Goal: Task Accomplishment & Management: Manage account settings

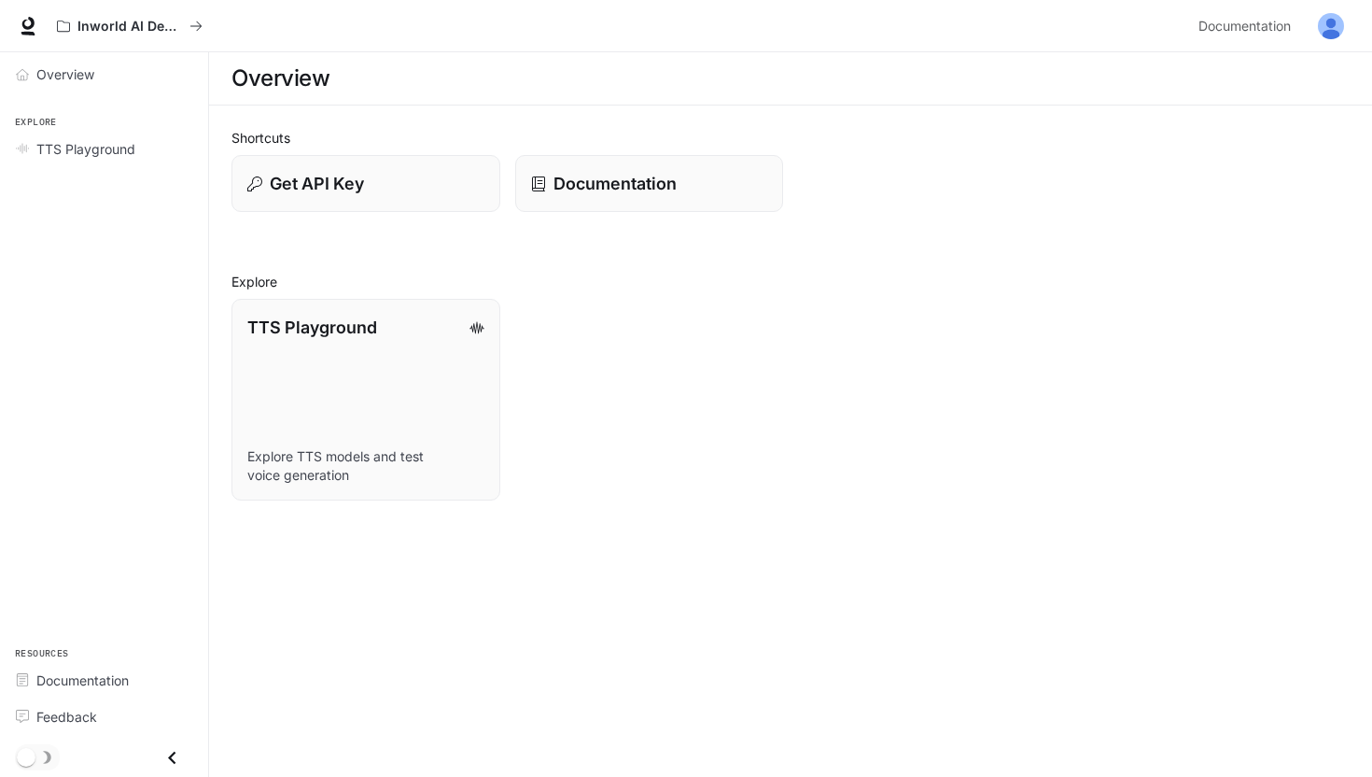
click at [309, 362] on link "TTS Playground Explore TTS models and test voice generation" at bounding box center [366, 400] width 269 height 202
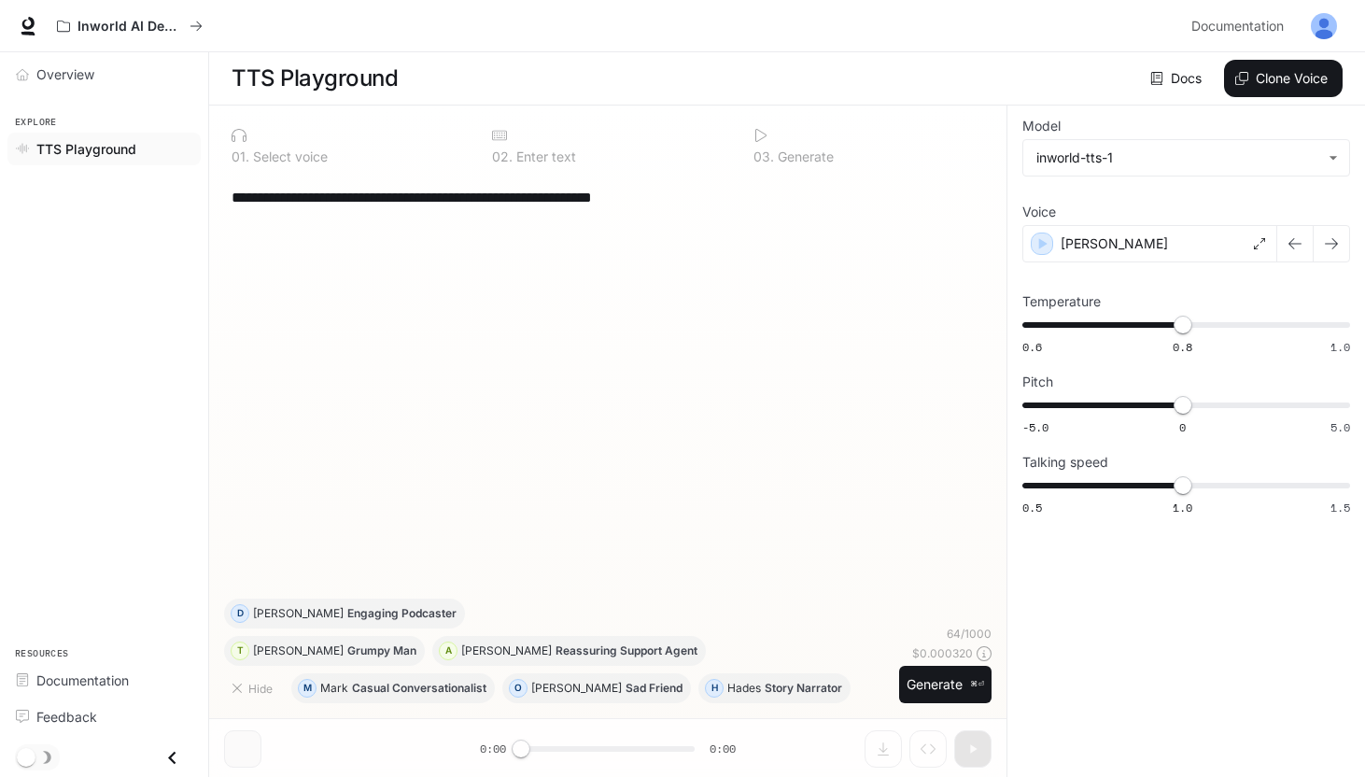
click at [170, 750] on icon "Close drawer" at bounding box center [172, 757] width 25 height 25
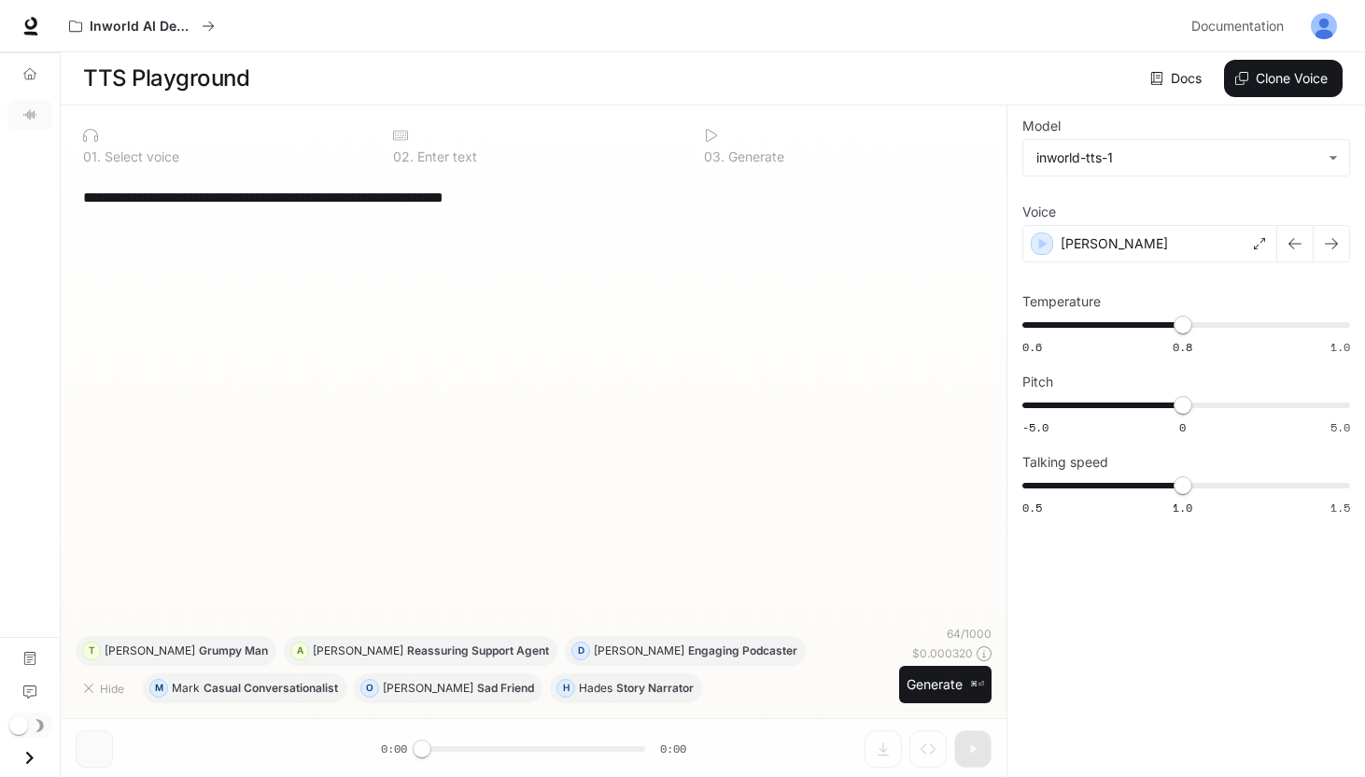
click at [29, 756] on icon "Open drawer" at bounding box center [29, 757] width 25 height 25
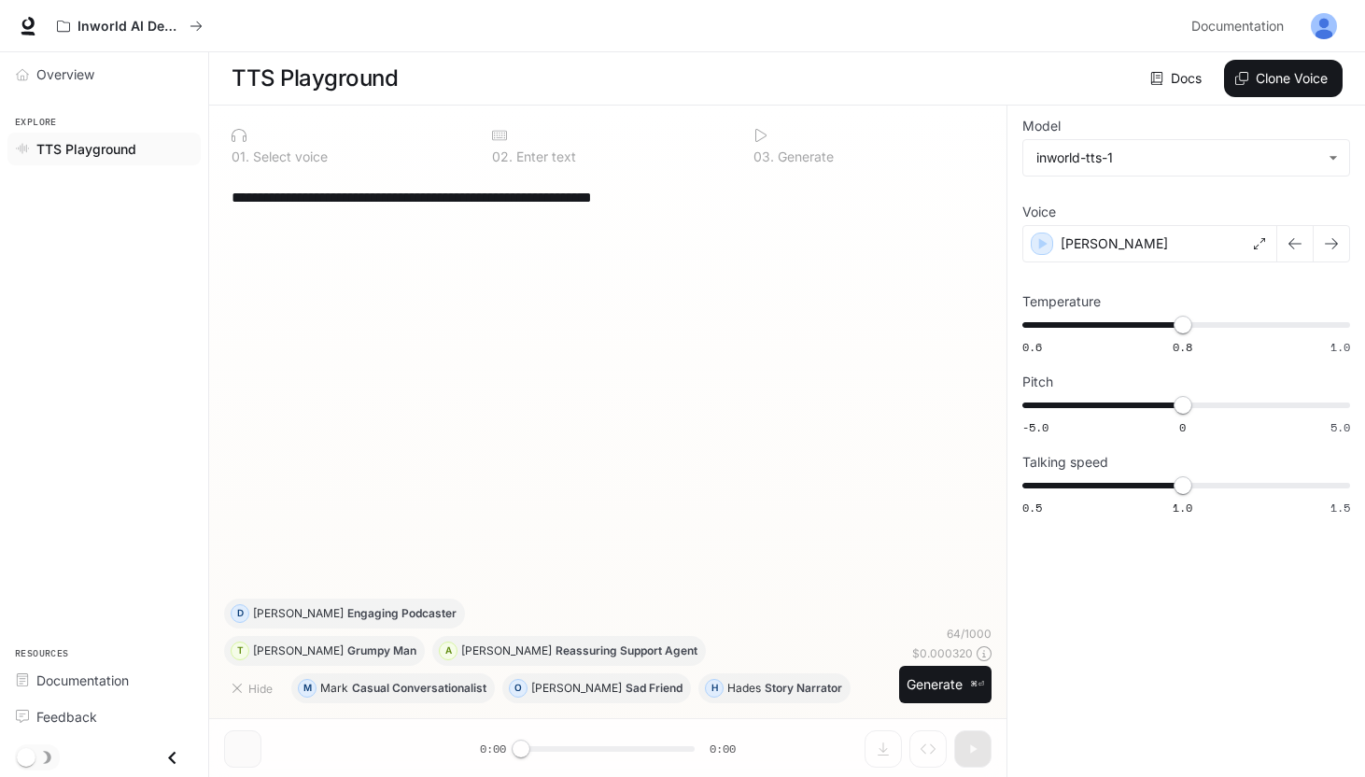
click at [1308, 23] on button "button" at bounding box center [1323, 25] width 37 height 37
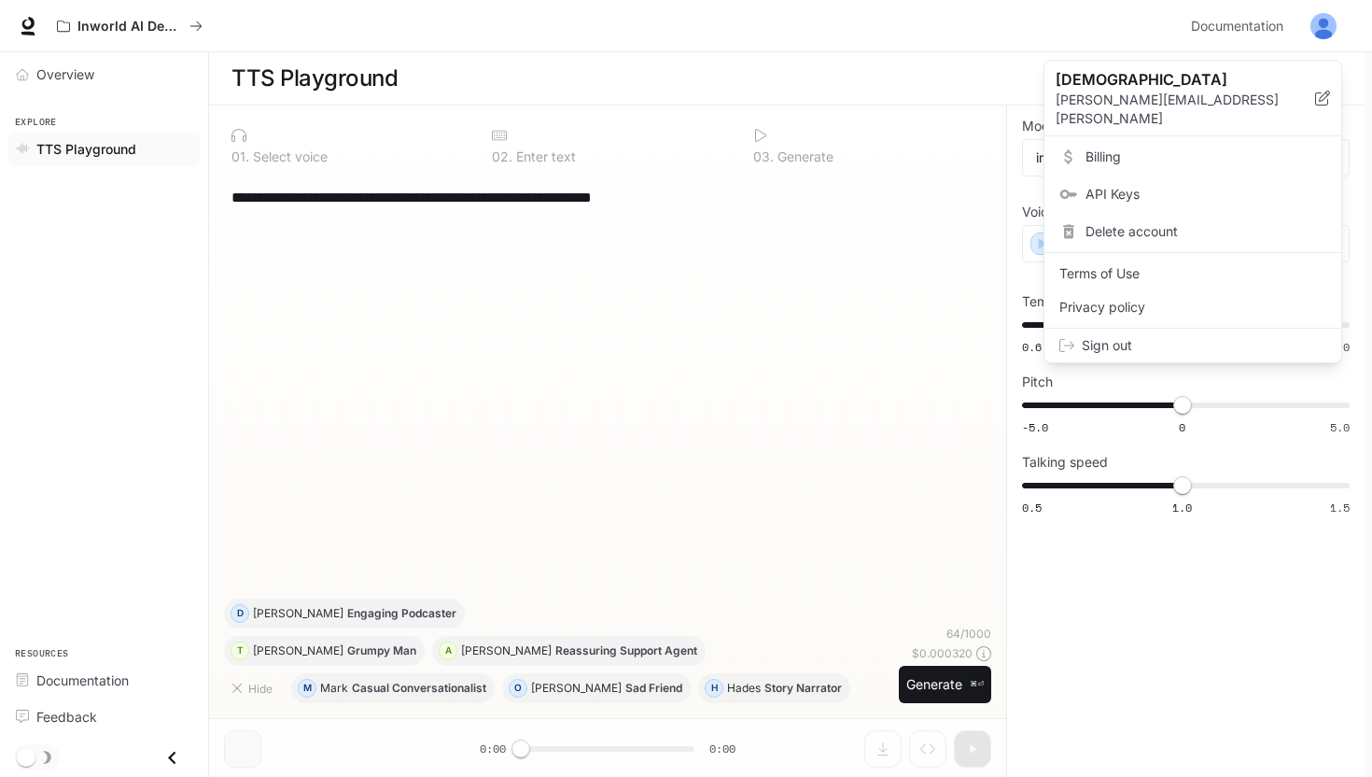
click at [1166, 185] on span "API Keys" at bounding box center [1206, 194] width 241 height 19
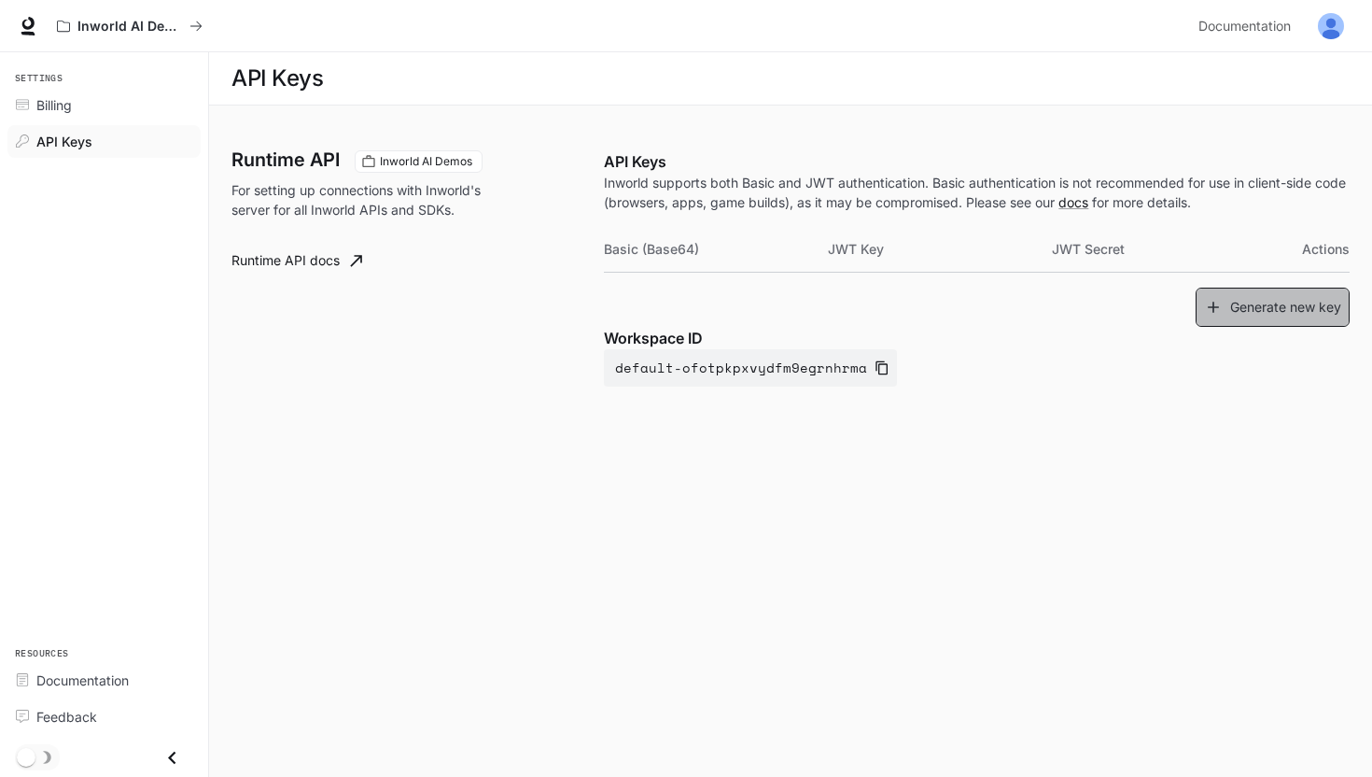
click at [1235, 316] on button "Generate new key" at bounding box center [1273, 308] width 154 height 40
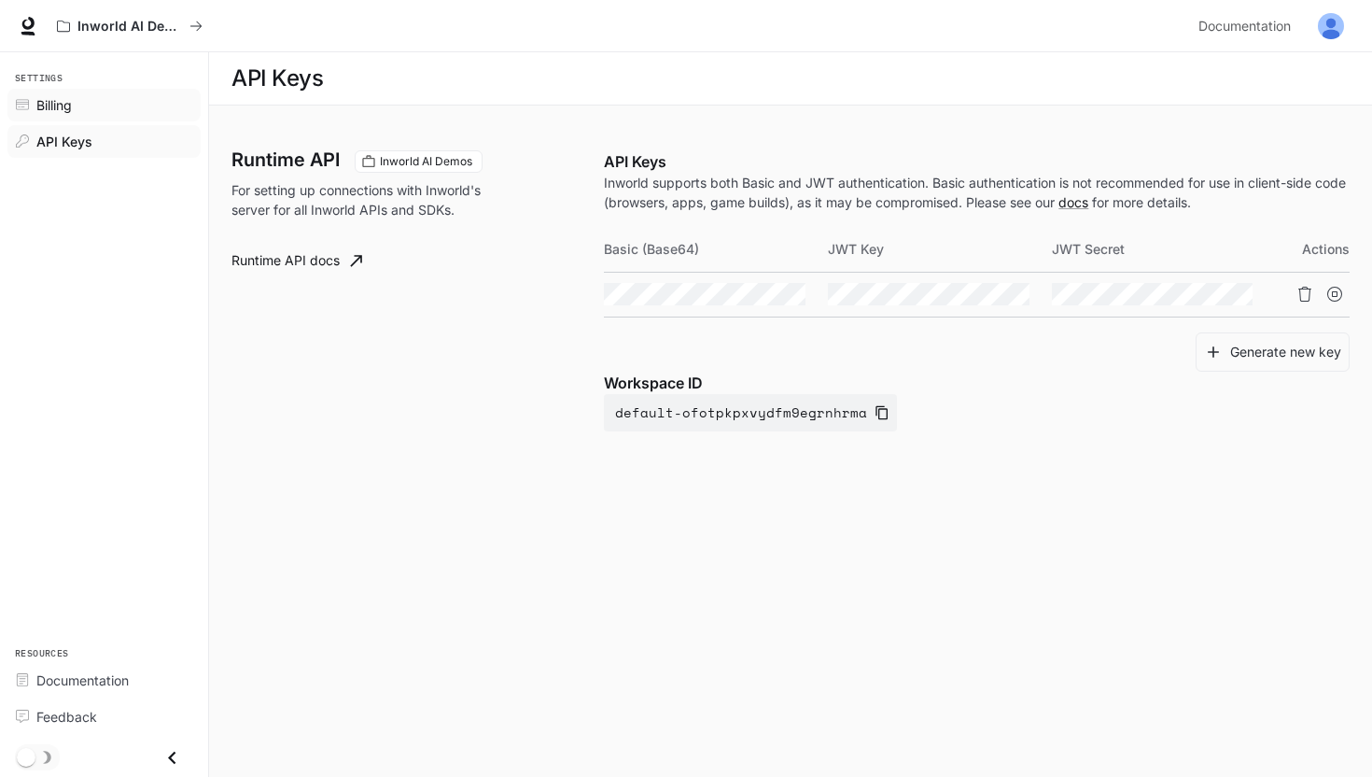
click at [107, 111] on div "Billing" at bounding box center [114, 105] width 156 height 20
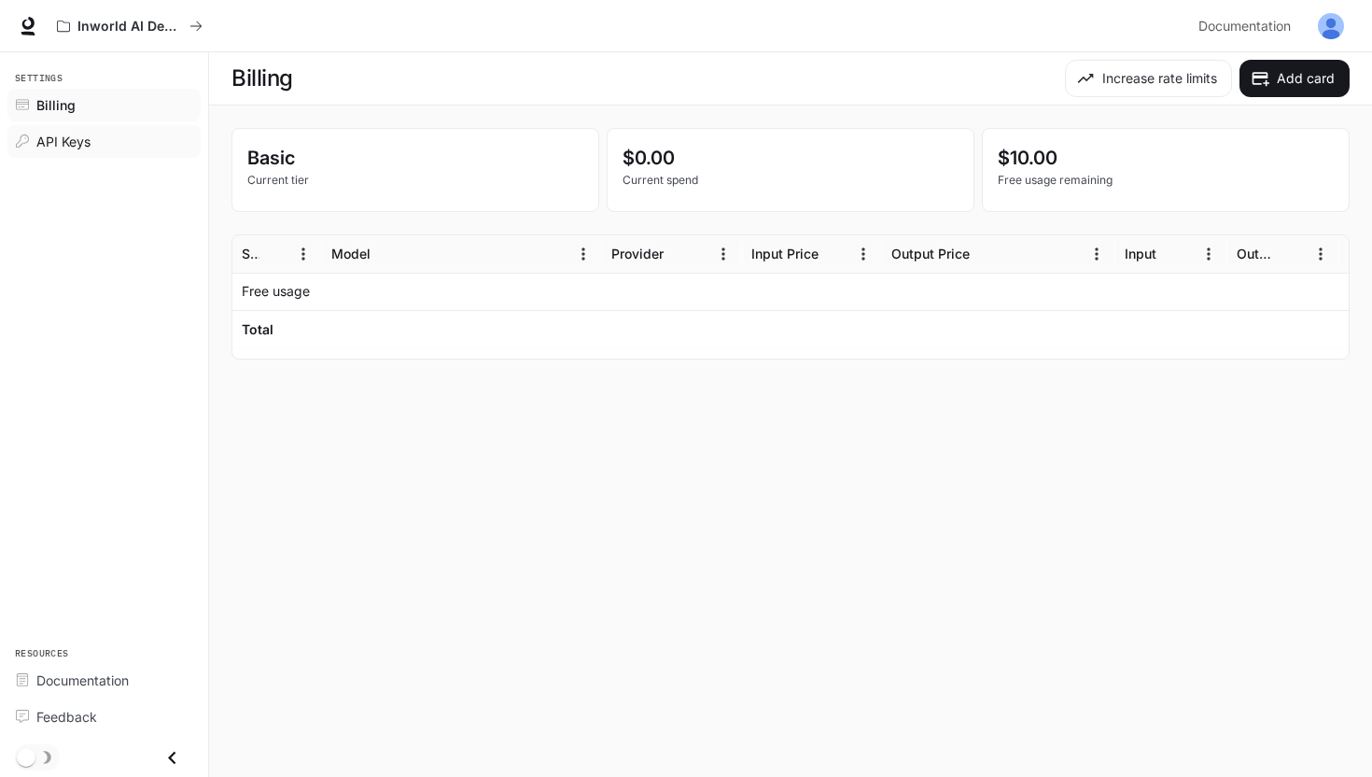
click at [117, 141] on div "API Keys" at bounding box center [114, 142] width 156 height 20
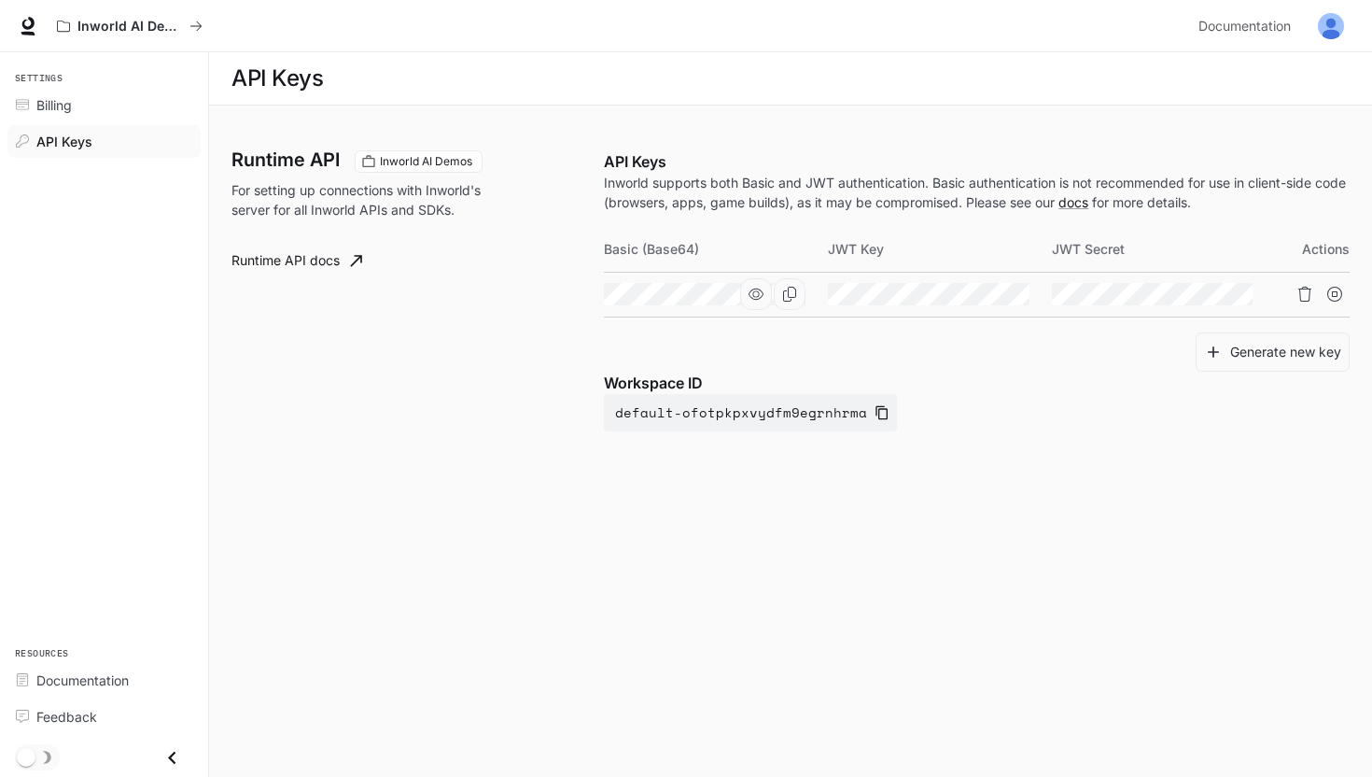
click at [758, 295] on icon "button" at bounding box center [756, 293] width 15 height 11
click at [793, 294] on icon "Copy Basic (Base64)" at bounding box center [789, 294] width 15 height 15
click at [99, 105] on div "Billing" at bounding box center [114, 105] width 156 height 20
